Goal: Task Accomplishment & Management: Manage account settings

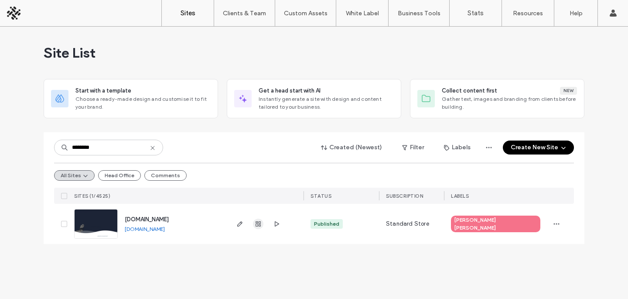
click at [253, 224] on span "button" at bounding box center [258, 223] width 10 height 10
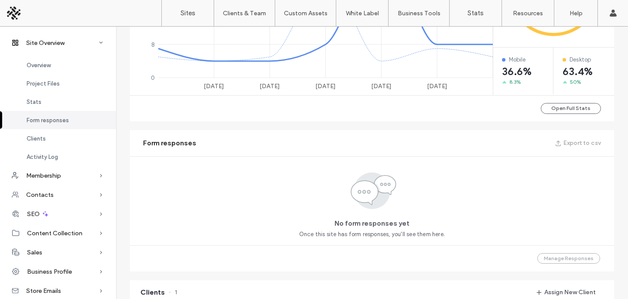
scroll to position [657, 0]
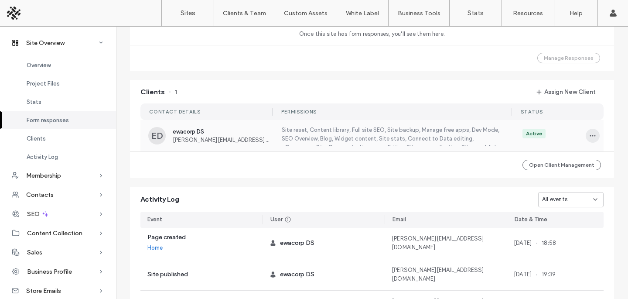
click at [588, 142] on span "button" at bounding box center [592, 136] width 14 height 14
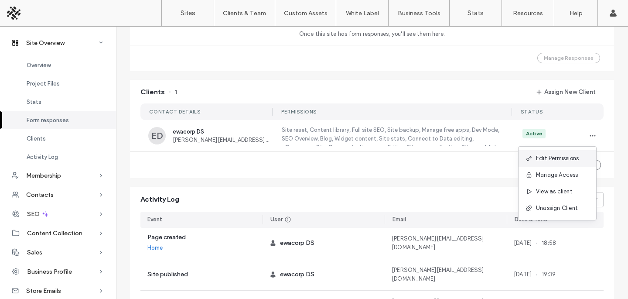
click at [538, 155] on span "Edit Permissions" at bounding box center [557, 158] width 43 height 9
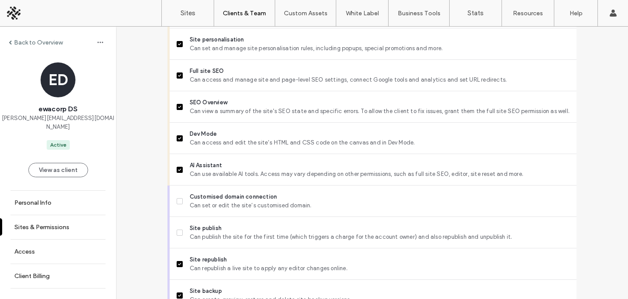
scroll to position [841, 0]
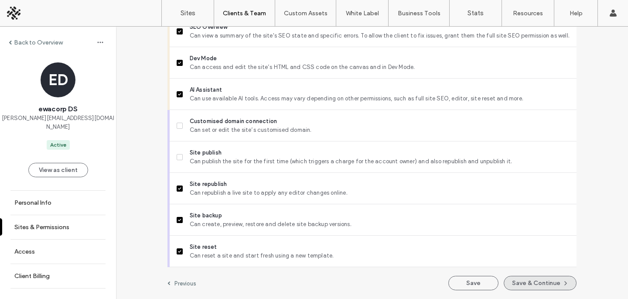
click at [519, 279] on button "Save & Continue" at bounding box center [540, 283] width 73 height 14
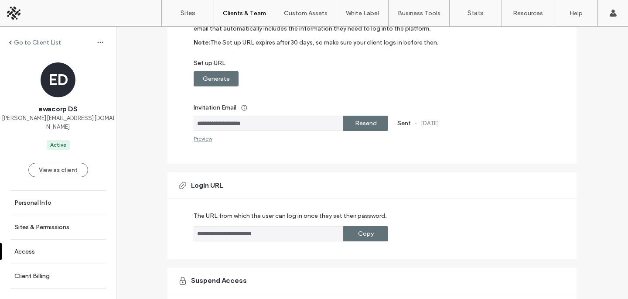
scroll to position [200, 0]
